Goal: Book appointment/travel/reservation

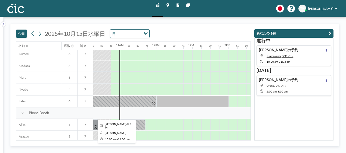
scroll to position [145, 371]
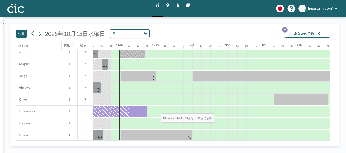
drag, startPoint x: 136, startPoint y: 106, endPoint x: 141, endPoint y: 109, distance: 5.6
click at [141, 109] on div at bounding box center [138, 111] width 18 height 11
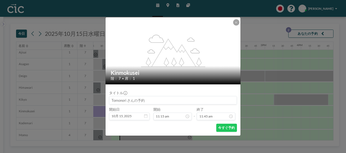
scroll to position [9, 0]
click at [225, 126] on button "今すぐ予約" at bounding box center [226, 128] width 21 height 8
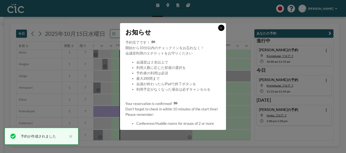
click at [221, 28] on icon at bounding box center [221, 28] width 2 height 3
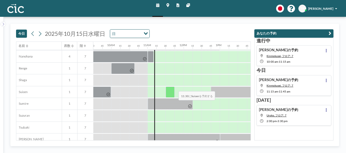
scroll to position [190, 343]
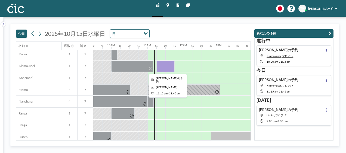
drag, startPoint x: 166, startPoint y: 65, endPoint x: 162, endPoint y: 64, distance: 3.6
click at [162, 64] on div at bounding box center [165, 66] width 18 height 11
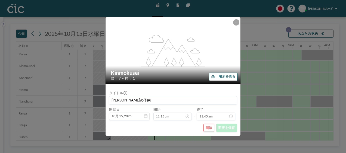
scroll to position [412, 0]
click at [210, 127] on button "削除" at bounding box center [208, 128] width 11 height 8
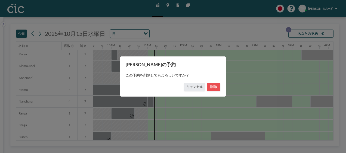
click at [216, 81] on div "この予約を削除してもよろしいですか？" at bounding box center [173, 75] width 95 height 15
click at [213, 92] on div "[PERSON_NAME]の予約 この予約を削除してもよろしいですか？ キャンセル 削除" at bounding box center [173, 76] width 106 height 41
click at [213, 86] on button "削除" at bounding box center [214, 87] width 14 height 8
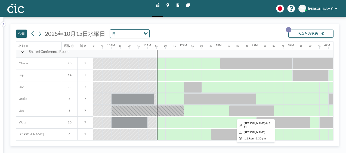
scroll to position [336, 343]
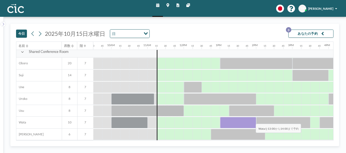
drag, startPoint x: 221, startPoint y: 119, endPoint x: 251, endPoint y: 120, distance: 29.9
click at [251, 120] on div at bounding box center [238, 122] width 36 height 11
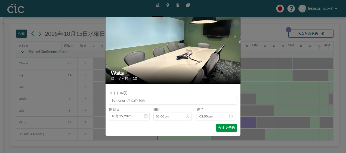
click at [225, 126] on button "今すぐ予約" at bounding box center [226, 128] width 21 height 8
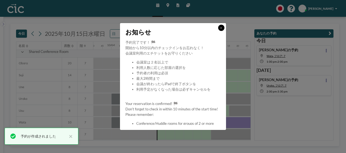
click at [220, 27] on icon at bounding box center [221, 28] width 2 height 2
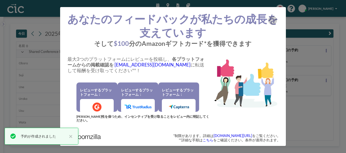
click at [40, 65] on div "あなたのフィードバックが私たちの成長を支えています そして $100 分のAmazonギフトカード*を獲得できます 最大3つのプラットフォームにレビューを投稿…" at bounding box center [173, 76] width 346 height 153
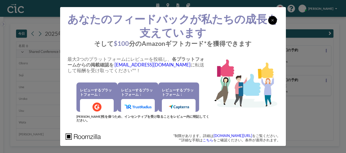
click at [272, 22] on icon at bounding box center [272, 20] width 3 height 4
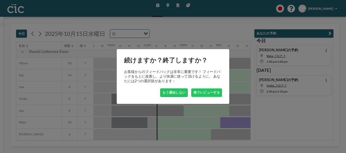
click at [175, 90] on button "もう通知しない" at bounding box center [173, 93] width 27 height 8
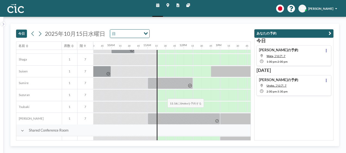
scroll to position [255, 343]
